Goal: Task Accomplishment & Management: Complete application form

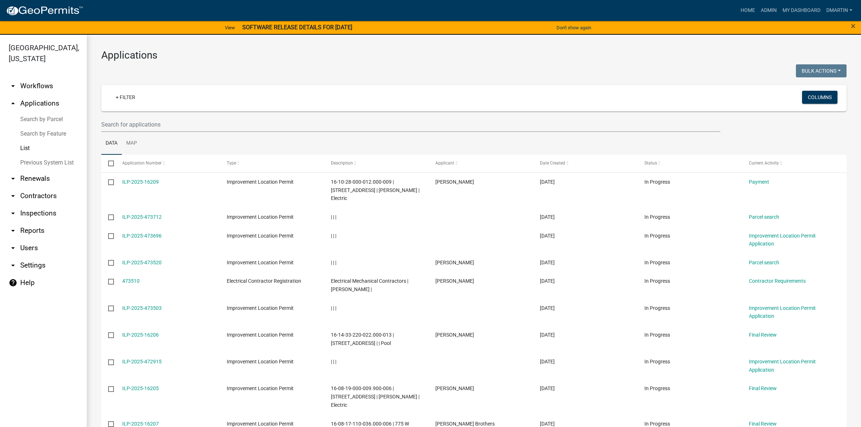
select select "3: 100"
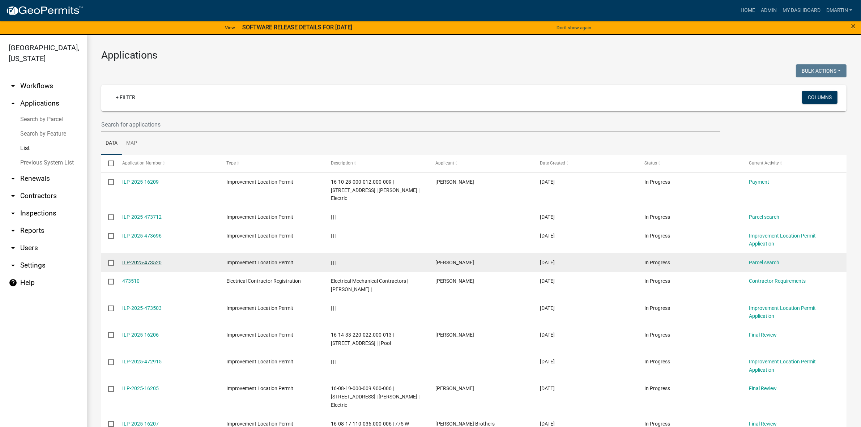
click at [140, 260] on link "ILP-2025-473520" at bounding box center [141, 263] width 39 height 6
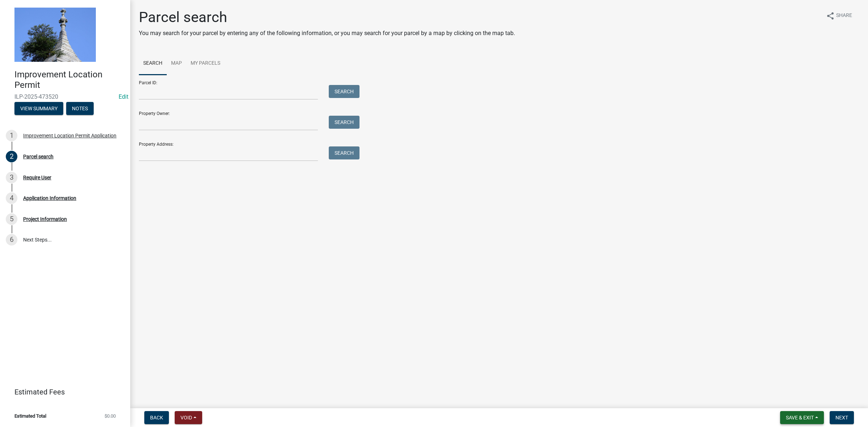
click at [791, 415] on span "Save & Exit" at bounding box center [800, 418] width 28 height 6
click at [789, 397] on button "Save & Exit" at bounding box center [795, 399] width 58 height 17
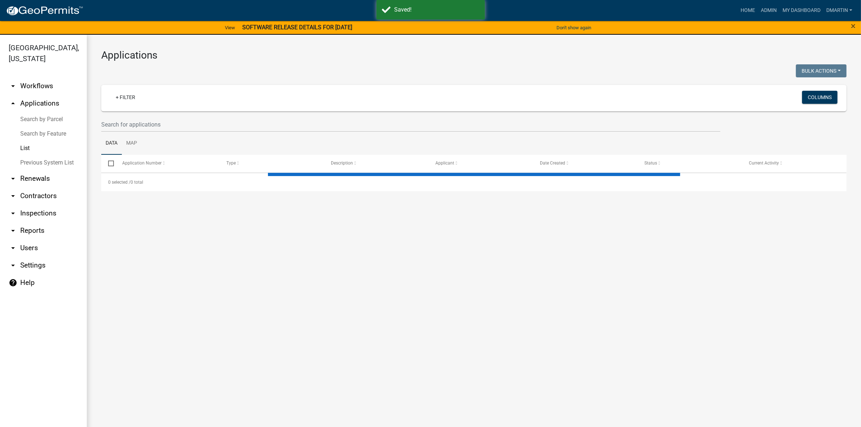
select select "3: 100"
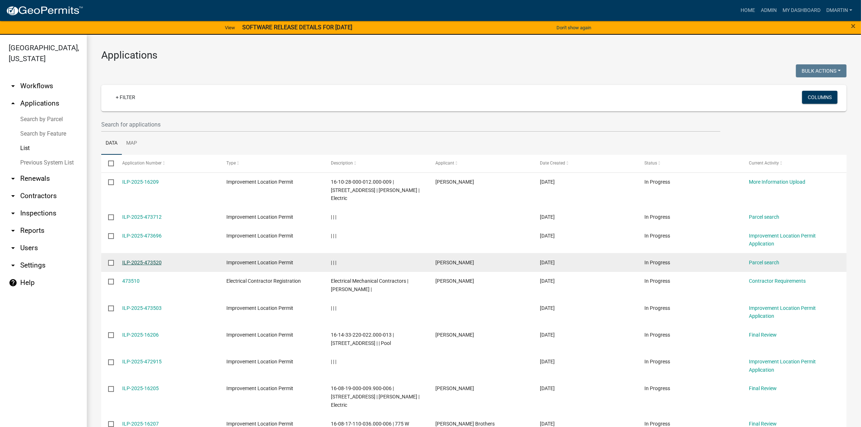
click at [154, 260] on link "ILP-2025-473520" at bounding box center [141, 263] width 39 height 6
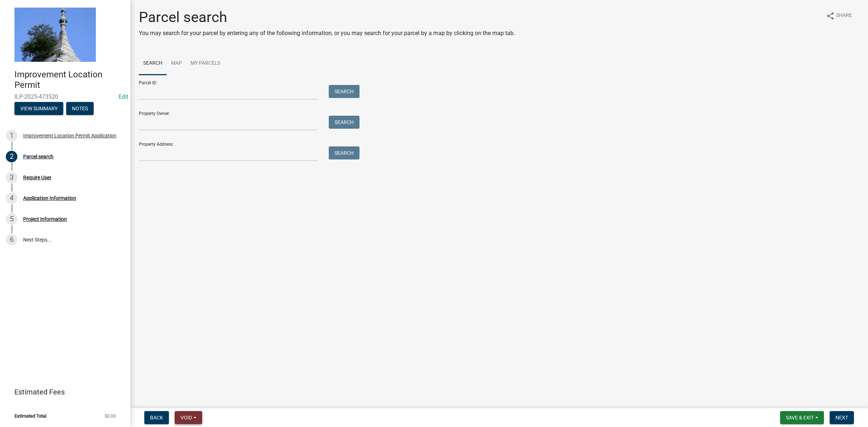
click at [183, 418] on span "Void" at bounding box center [187, 418] width 12 height 6
click at [195, 396] on button "Void" at bounding box center [204, 398] width 58 height 17
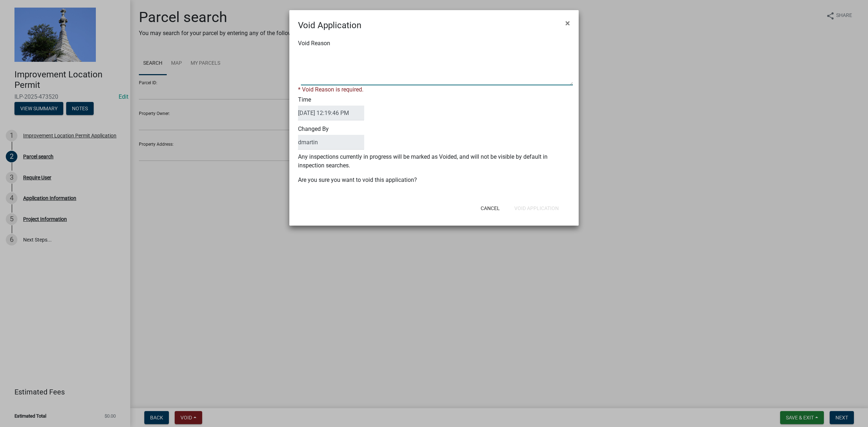
click at [370, 71] on textarea "Void Reason" at bounding box center [437, 67] width 272 height 36
type textarea "duplicate"
drag, startPoint x: 522, startPoint y: 203, endPoint x: 520, endPoint y: 200, distance: 3.7
click at [522, 203] on button "Void Application" at bounding box center [537, 208] width 56 height 13
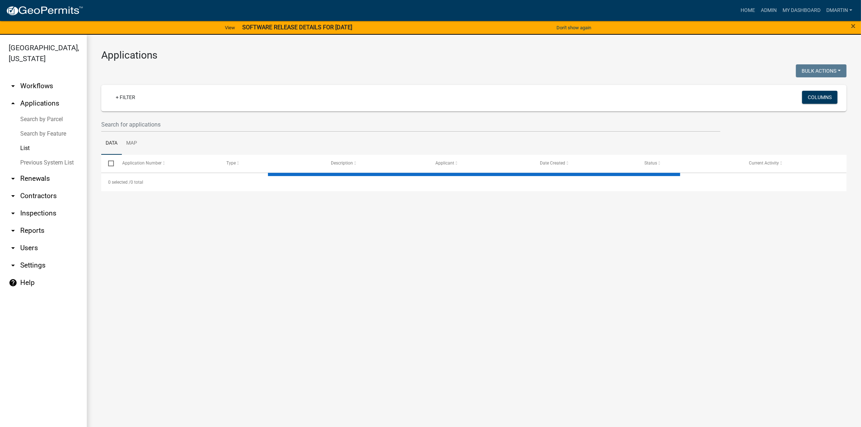
select select "3: 100"
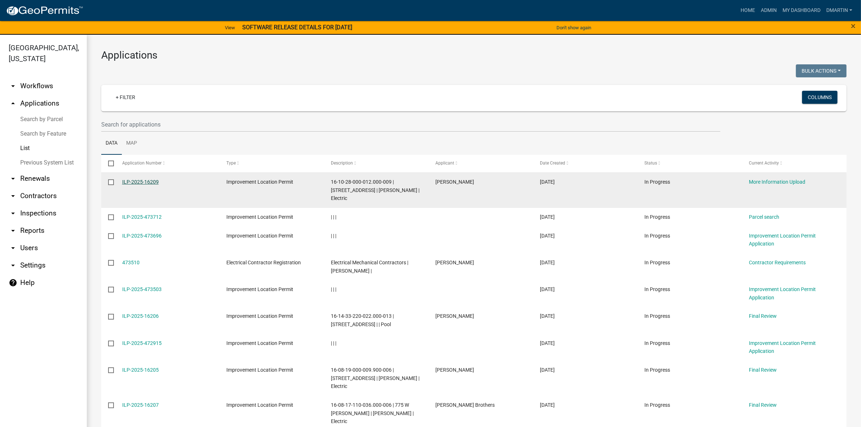
click at [156, 181] on link "ILP-2025-16209" at bounding box center [140, 182] width 37 height 6
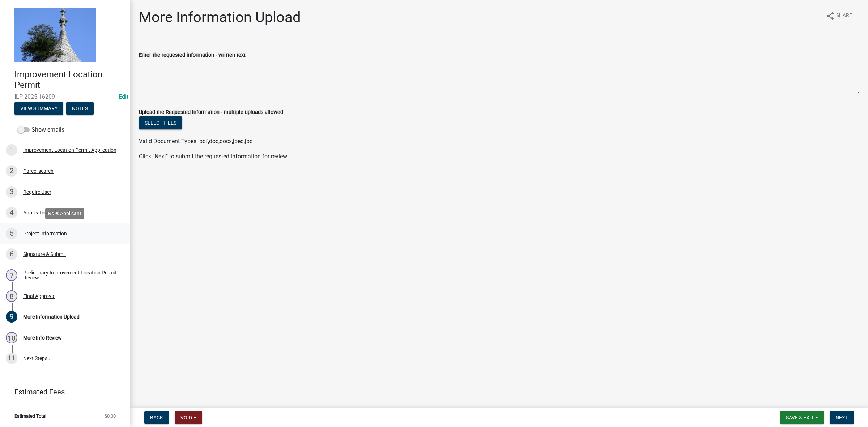
click at [42, 233] on div "Project Information" at bounding box center [45, 233] width 44 height 5
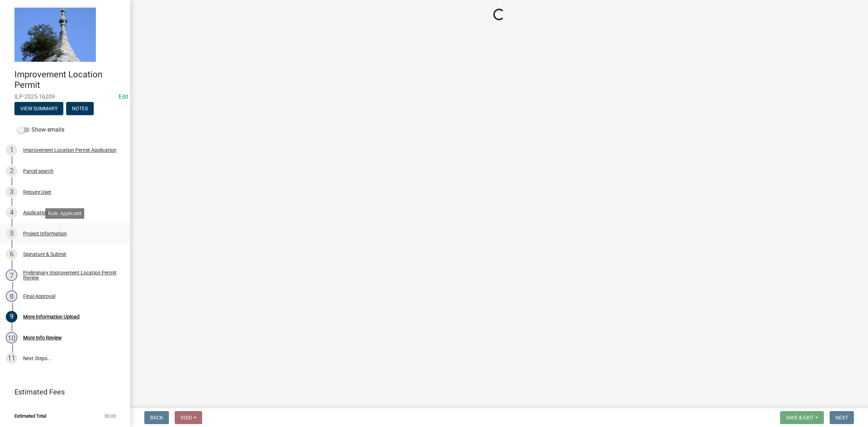
select select "f3bc9023-fd4b-4137-a980-219e42fac529"
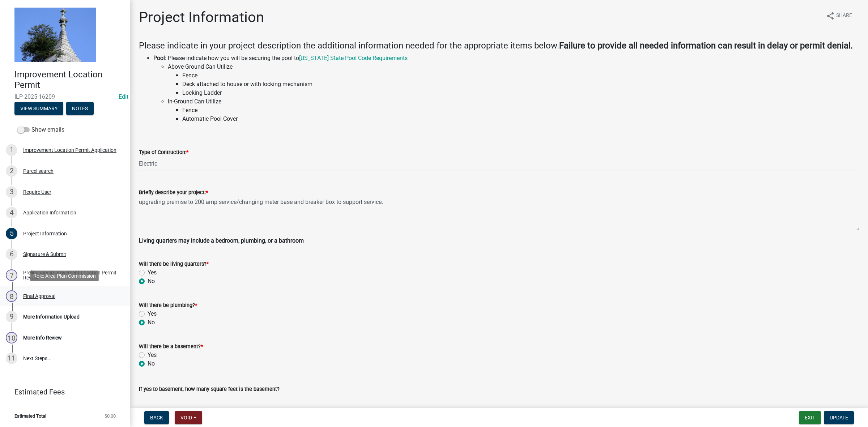
click at [37, 294] on div "Final Approval" at bounding box center [39, 296] width 32 height 5
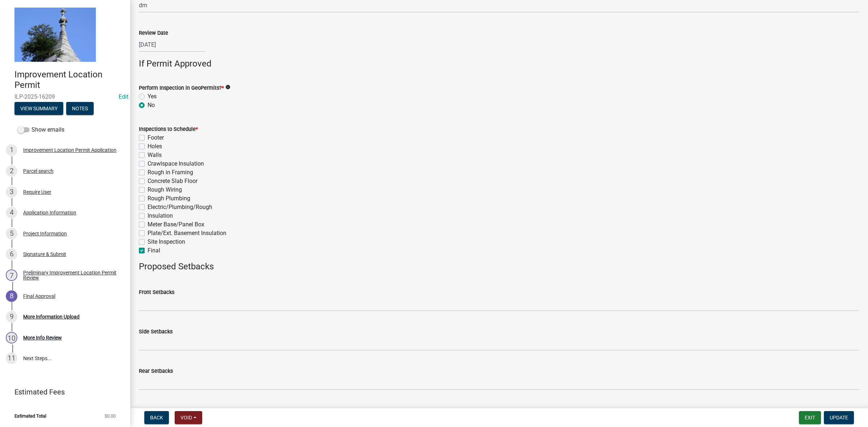
scroll to position [247, 0]
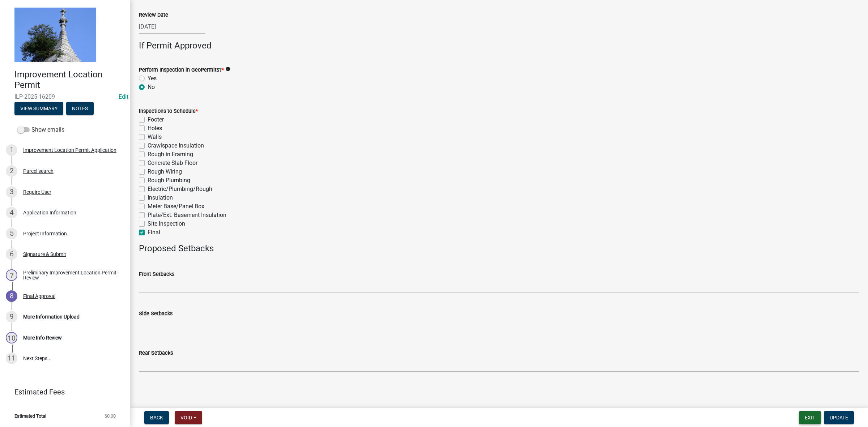
click at [814, 415] on button "Exit" at bounding box center [810, 417] width 22 height 13
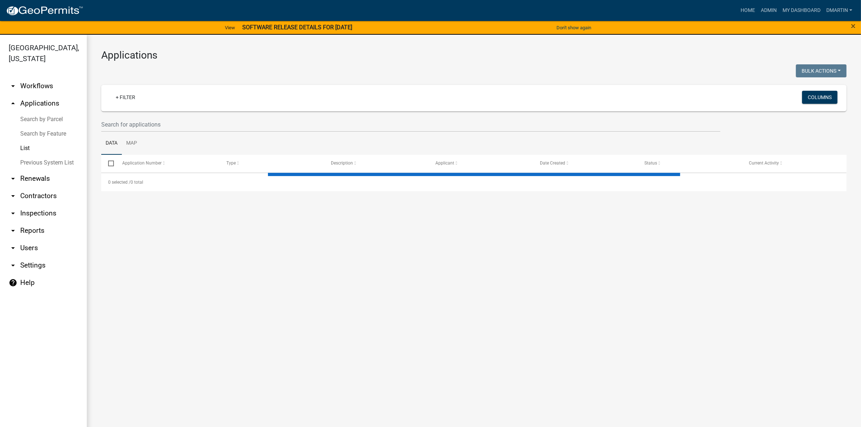
select select "3: 100"
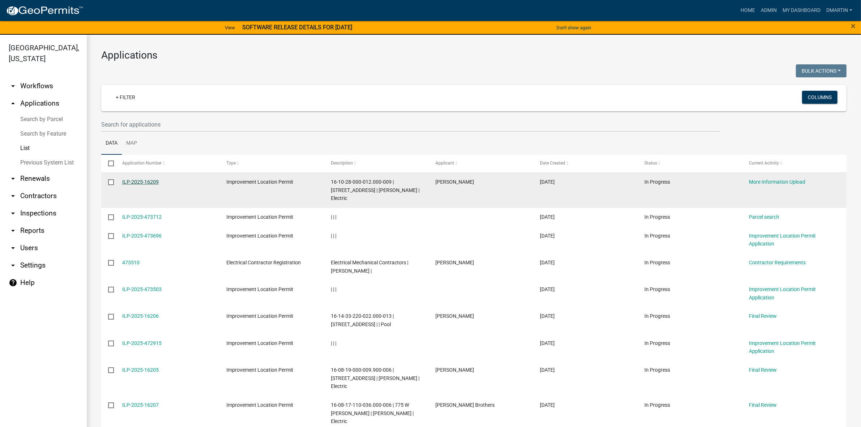
click at [137, 182] on link "ILP-2025-16209" at bounding box center [140, 182] width 37 height 6
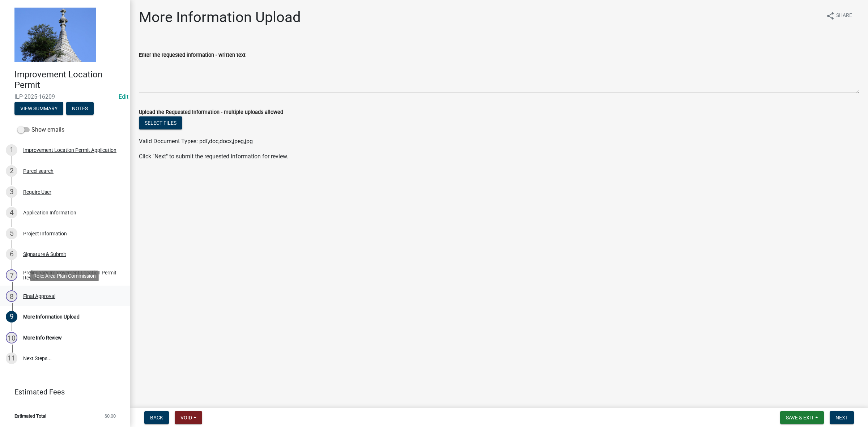
click at [42, 295] on div "Final Approval" at bounding box center [39, 296] width 32 height 5
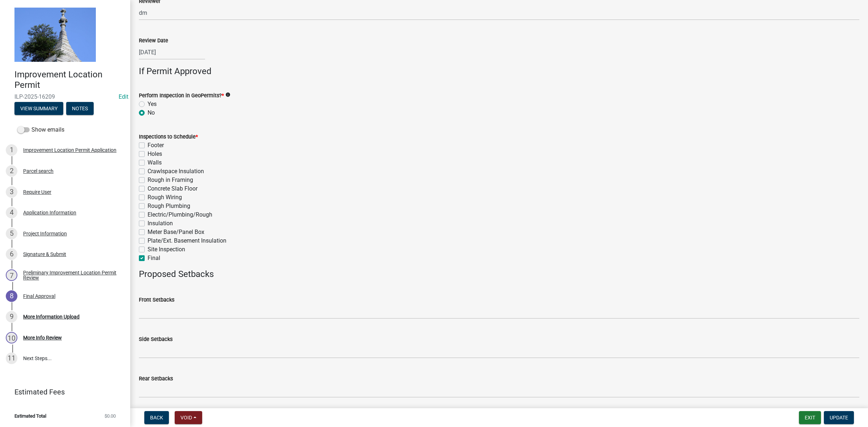
scroll to position [247, 0]
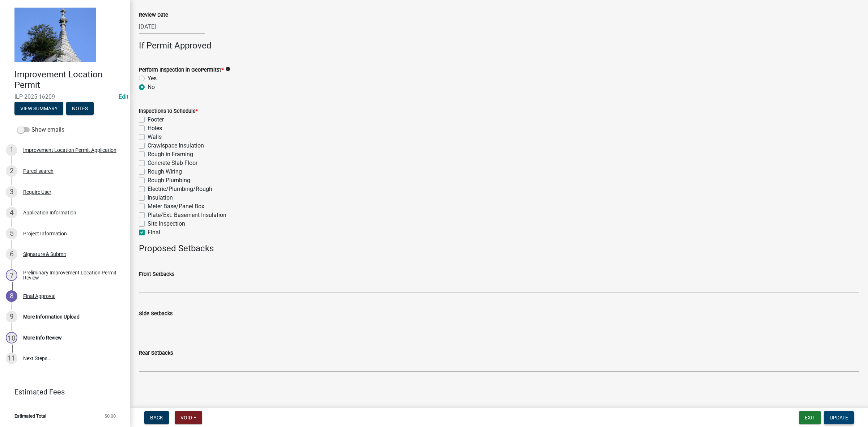
click at [842, 418] on span "Update" at bounding box center [839, 418] width 18 height 6
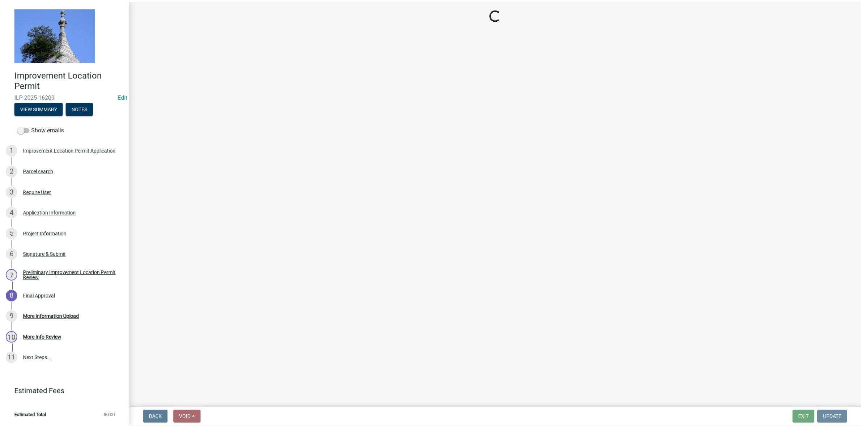
scroll to position [0, 0]
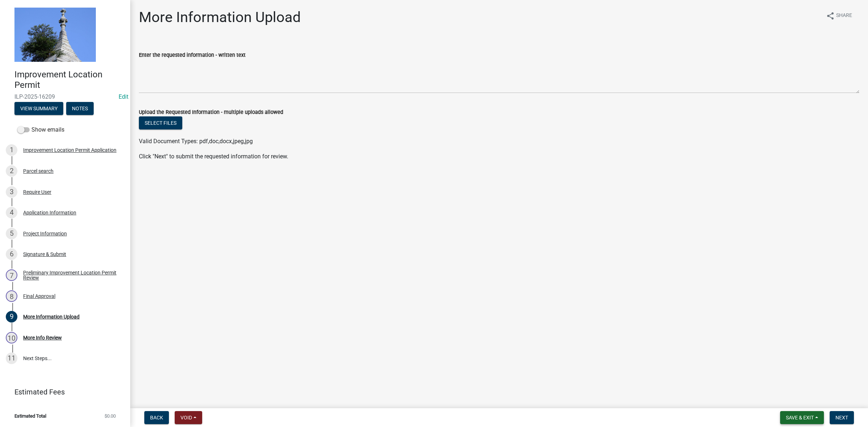
click at [803, 416] on span "Save & Exit" at bounding box center [800, 418] width 28 height 6
click at [797, 398] on button "Save & Exit" at bounding box center [795, 399] width 58 height 17
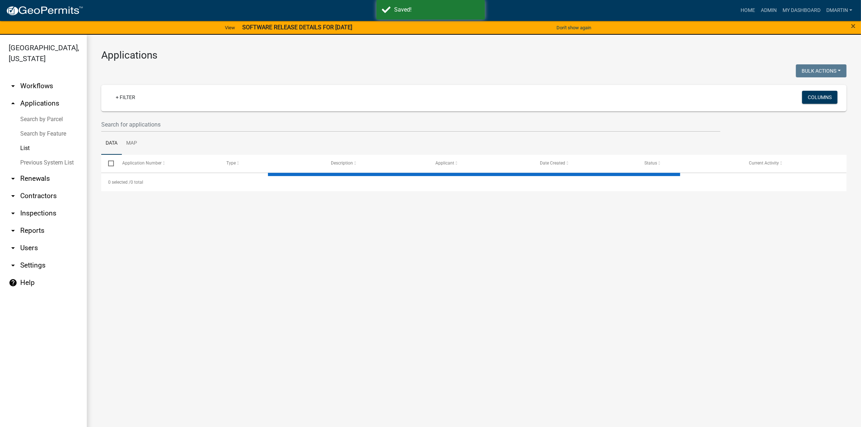
select select "3: 100"
